Goal: Task Accomplishment & Management: Use online tool/utility

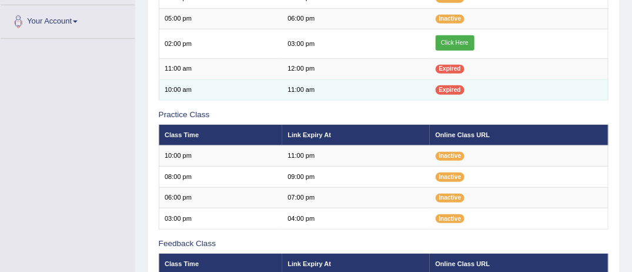
scroll to position [282, 0]
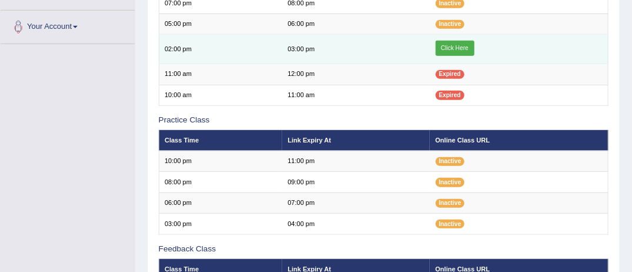
click at [408, 43] on td "03:00 pm" at bounding box center [356, 49] width 148 height 29
click at [447, 45] on link "Click Here" at bounding box center [455, 48] width 39 height 15
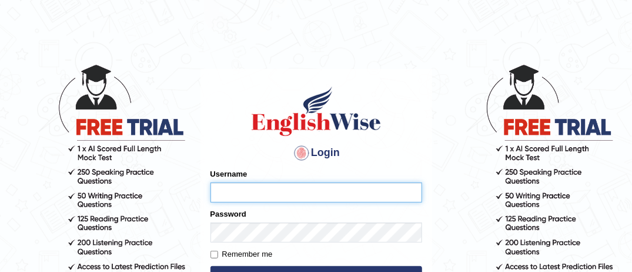
type input "MusekawalyaBota"
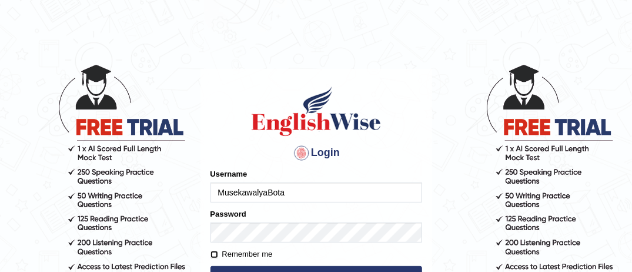
click at [213, 254] on input "Remember me" at bounding box center [214, 254] width 8 height 8
checkbox input "true"
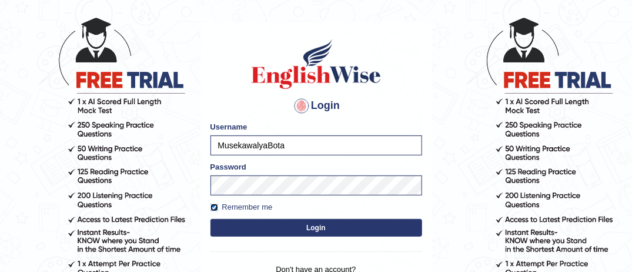
scroll to position [71, 0]
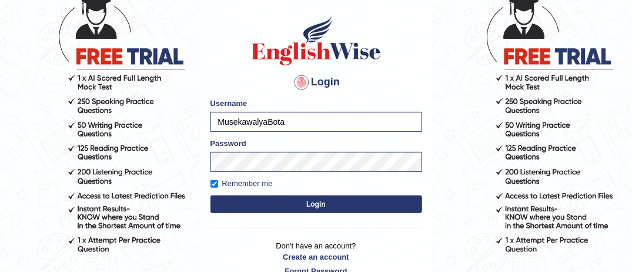
click at [326, 203] on button "Login" at bounding box center [316, 204] width 212 height 18
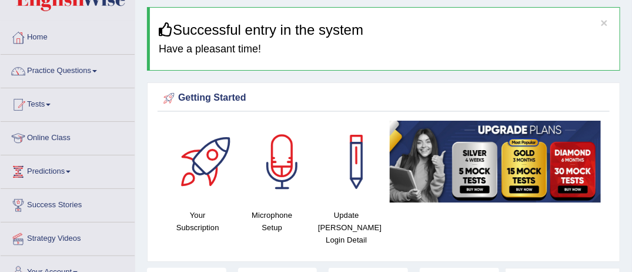
scroll to position [47, 0]
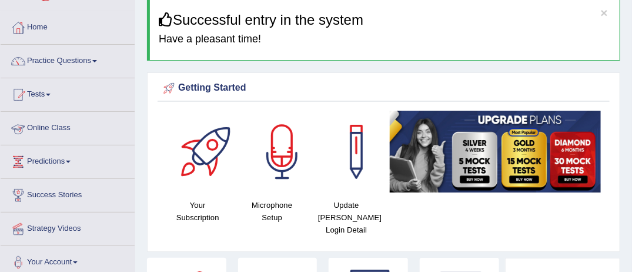
click at [71, 133] on link "Online Class" at bounding box center [68, 126] width 134 height 29
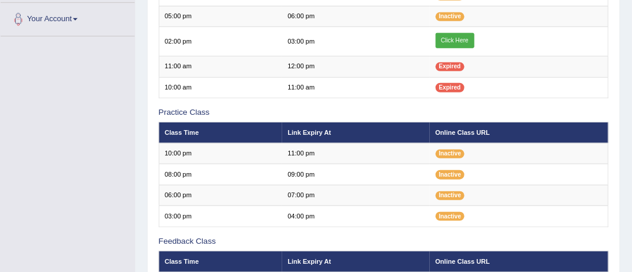
scroll to position [313, 0]
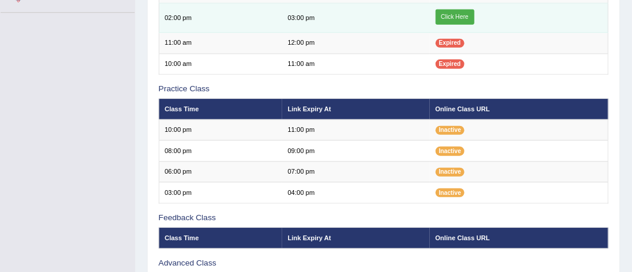
click at [453, 16] on link "Click Here" at bounding box center [455, 16] width 39 height 15
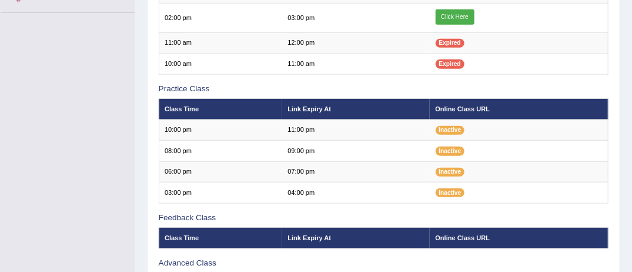
scroll to position [313, 0]
